Goal: Information Seeking & Learning: Learn about a topic

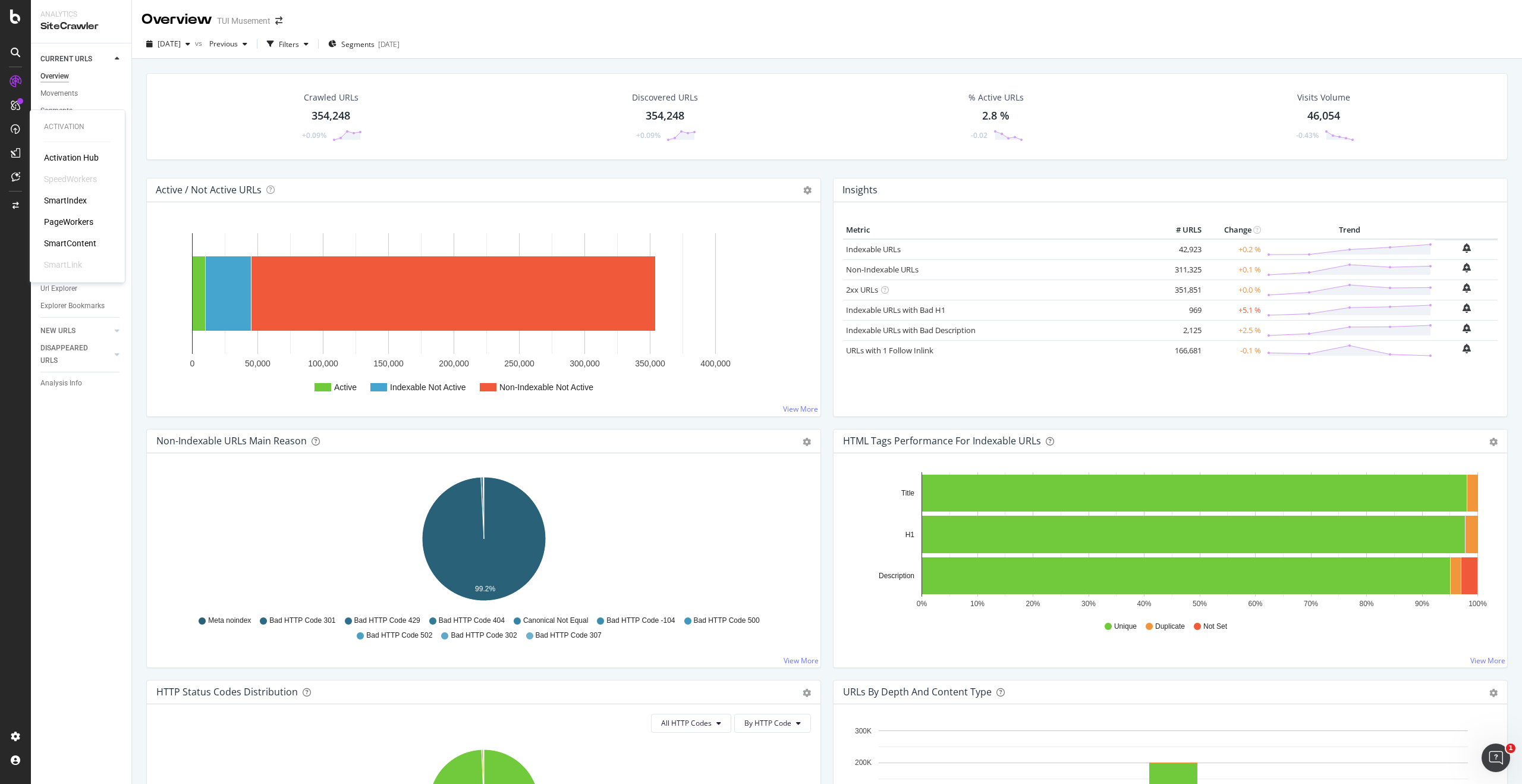
click at [81, 243] on div "SmartContent" at bounding box center [70, 244] width 52 height 12
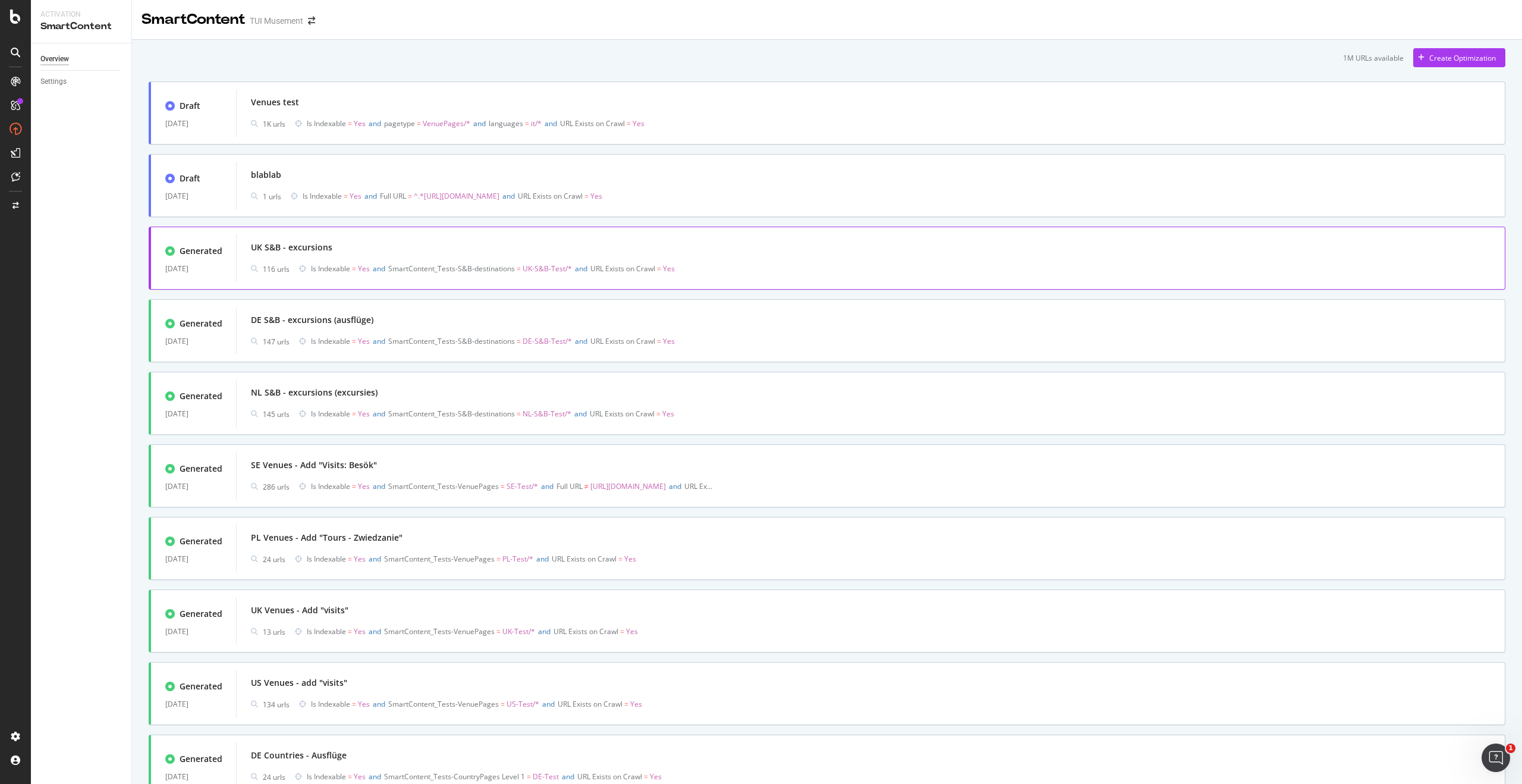
click at [774, 267] on div "116 urls Is Indexable = Yes and SmartContent_Tests-S&B-destinations = [GEOGRAPH…" at bounding box center [870, 268] width 1240 height 17
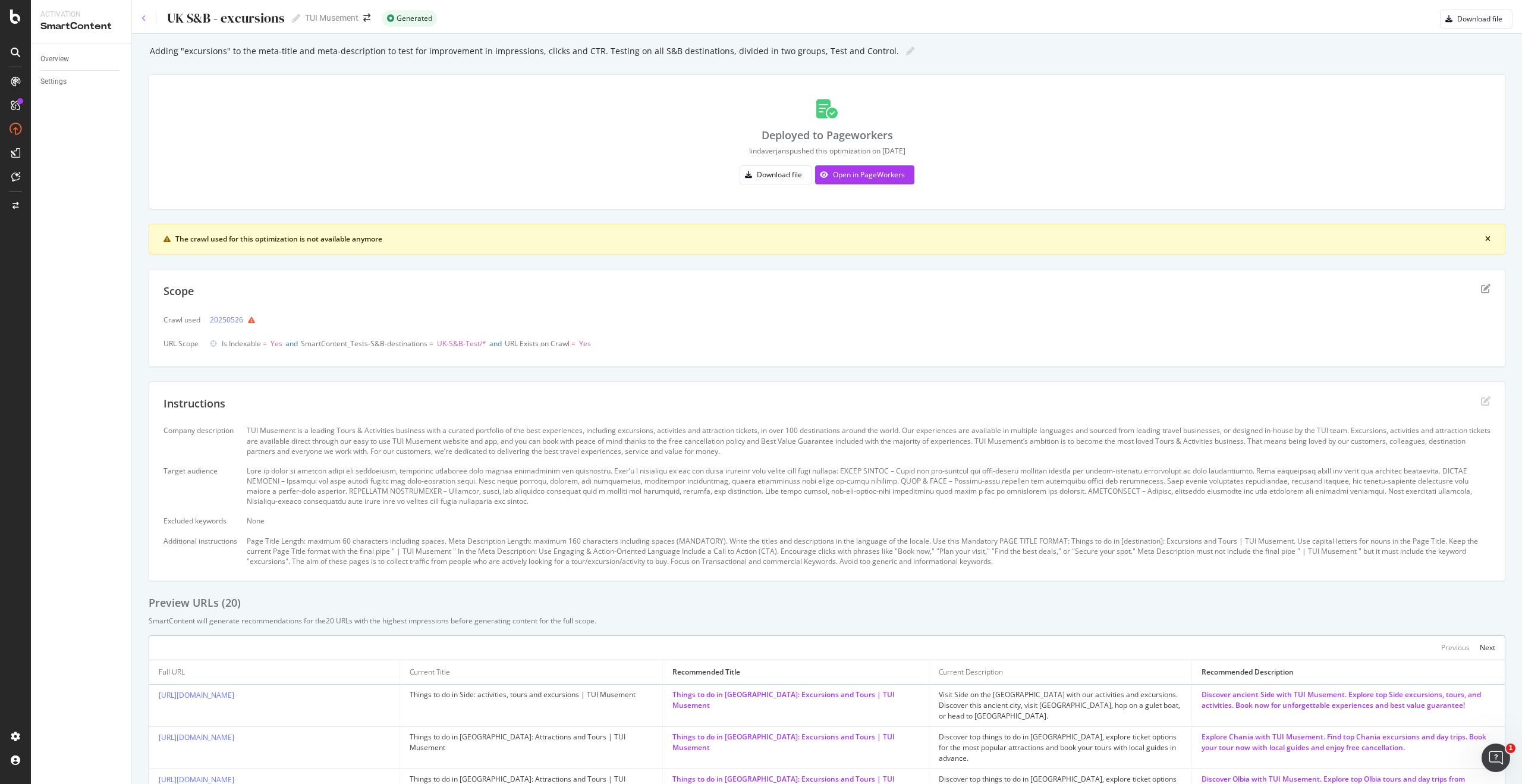
click at [144, 17] on icon at bounding box center [144, 18] width 4 height 7
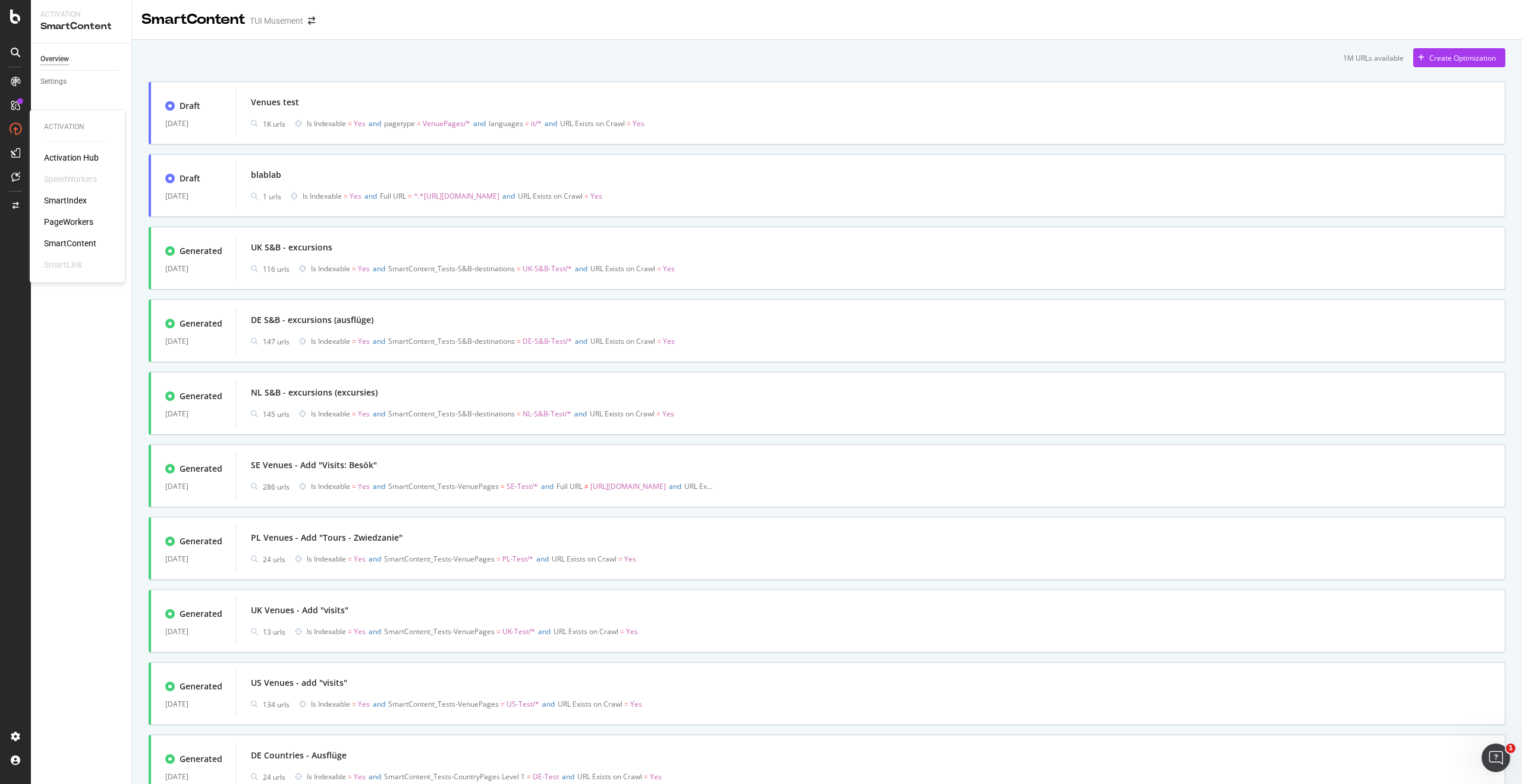
click at [70, 224] on div "PageWorkers" at bounding box center [69, 222] width 50 height 12
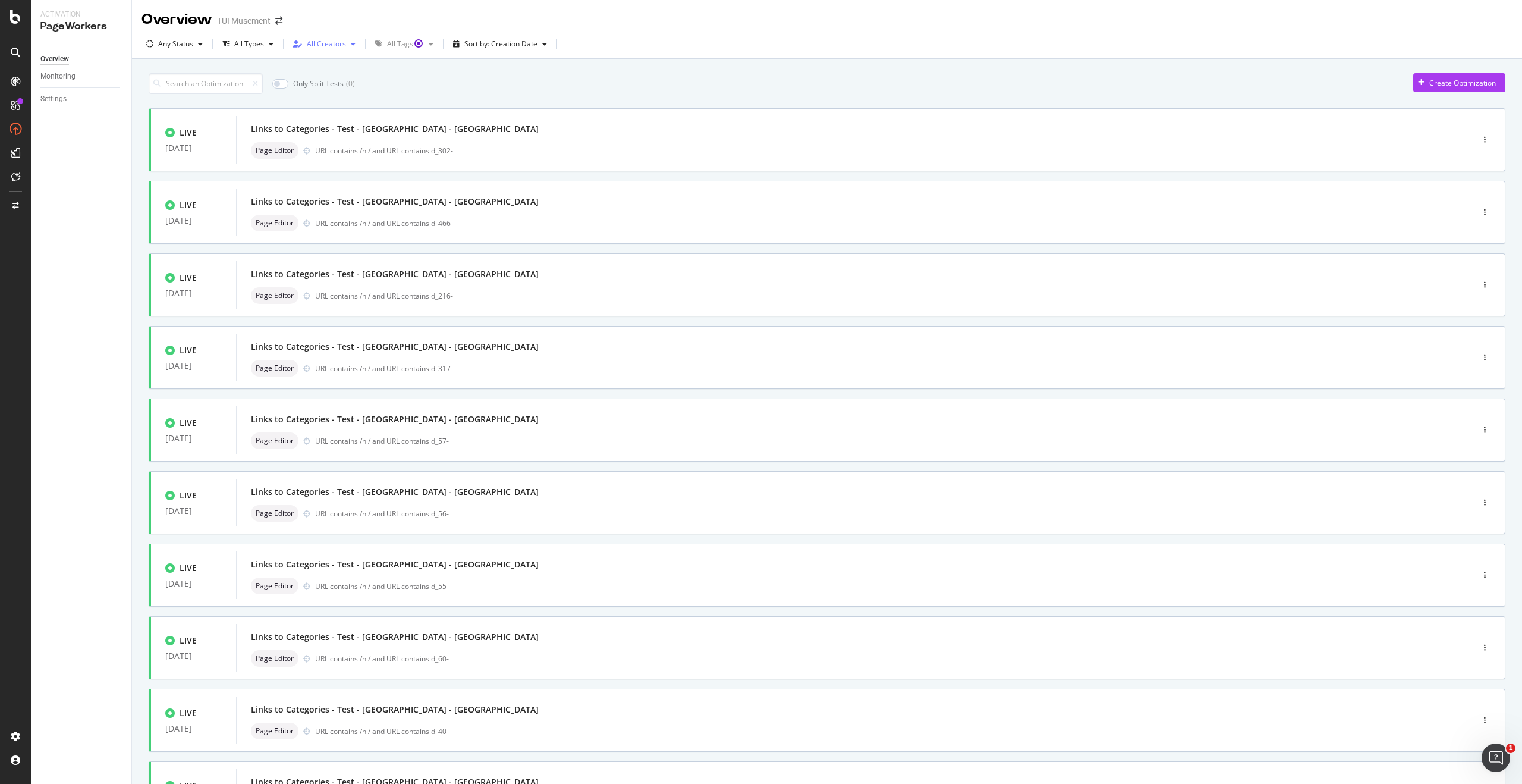
click at [343, 44] on div "All Creators" at bounding box center [326, 44] width 39 height 7
click at [66, 76] on div "Monitoring" at bounding box center [57, 77] width 35 height 12
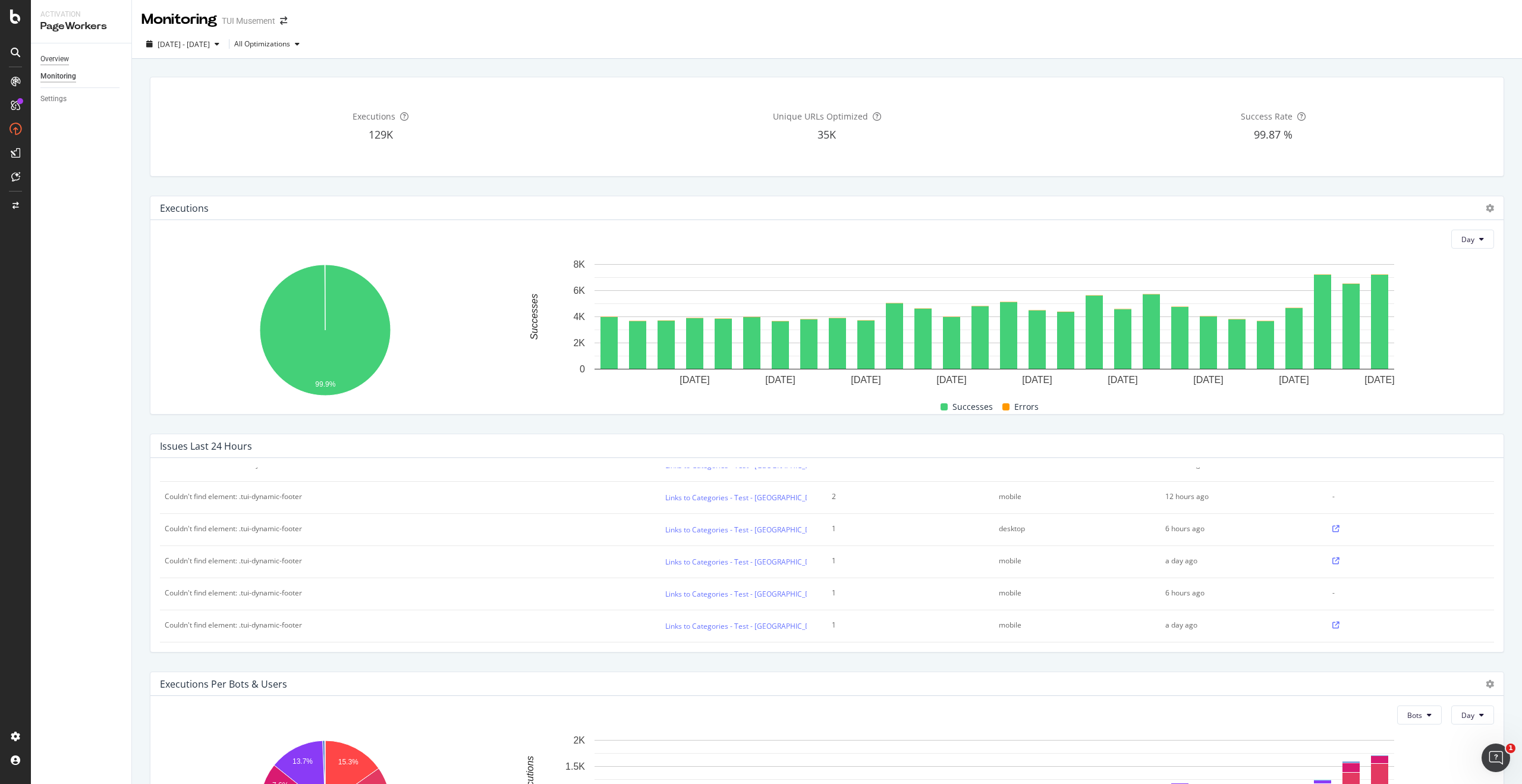
click at [61, 58] on div "Overview" at bounding box center [54, 59] width 29 height 12
